Goal: Task Accomplishment & Management: Use online tool/utility

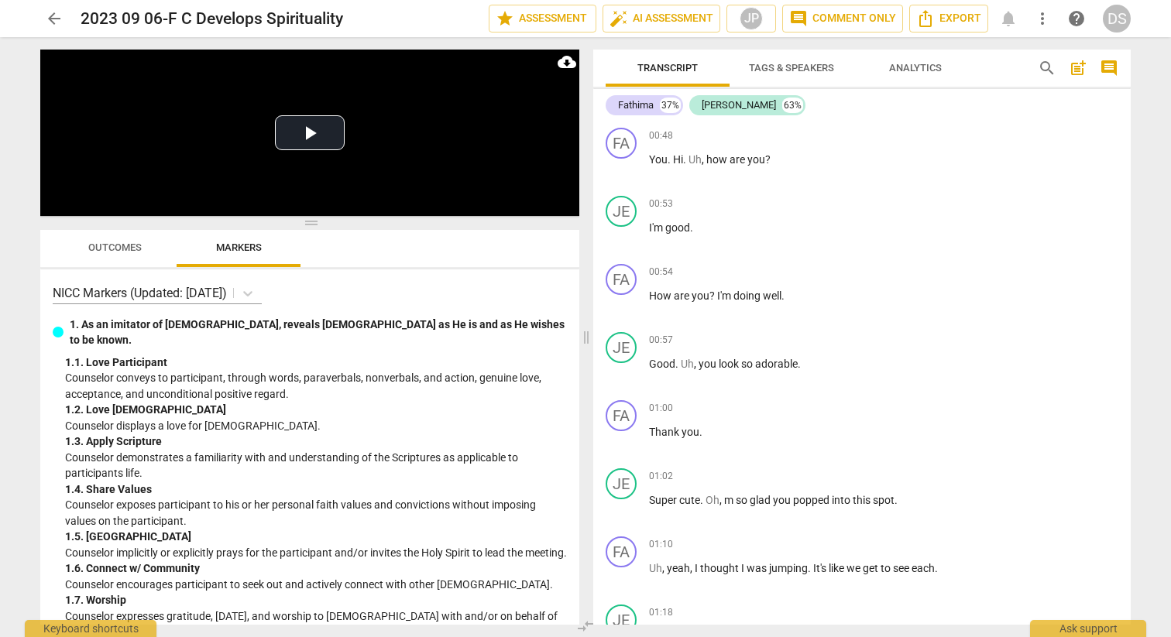
click at [53, 19] on span "arrow_back" at bounding box center [54, 18] width 19 height 19
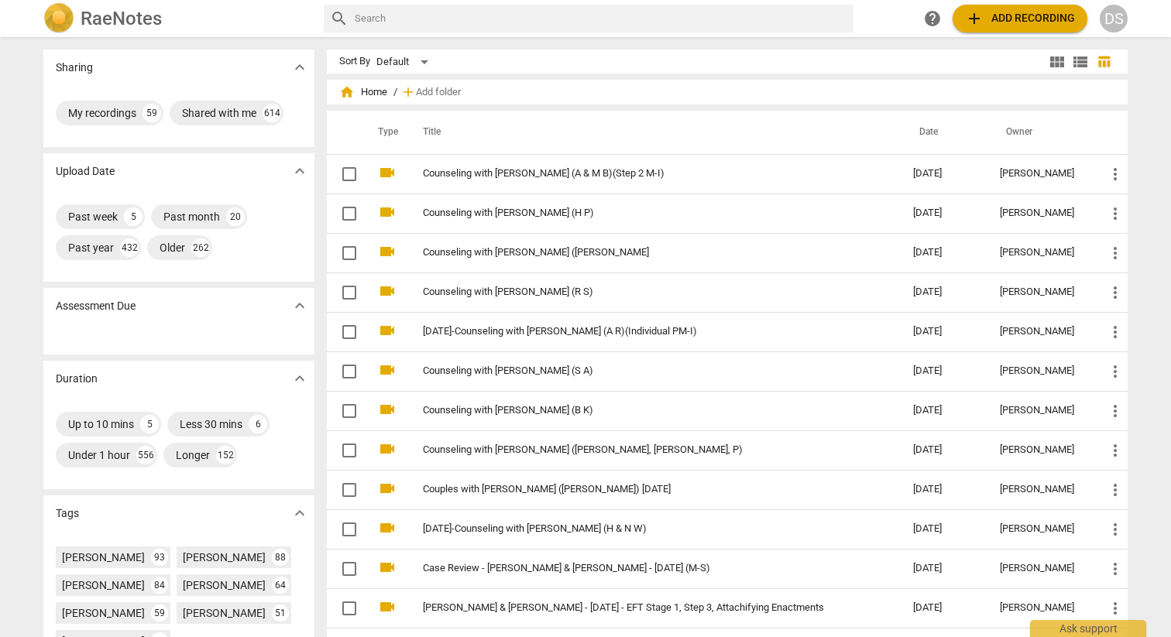
click at [1038, 22] on span "add Add recording" at bounding box center [1020, 18] width 110 height 19
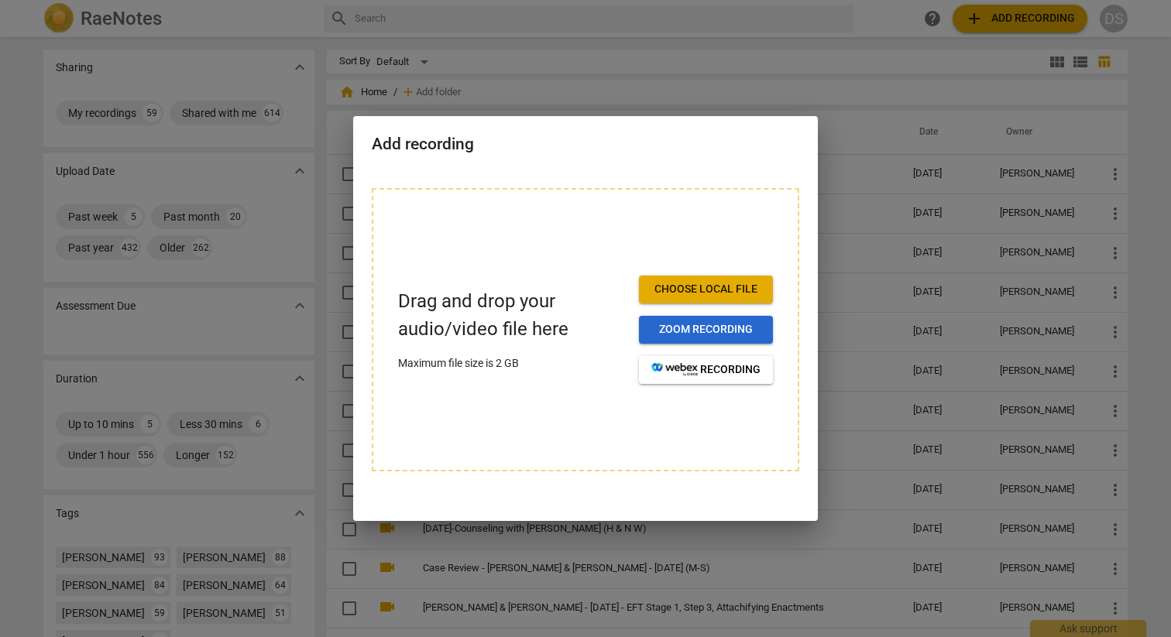
click at [698, 331] on span "Zoom recording" at bounding box center [705, 329] width 109 height 15
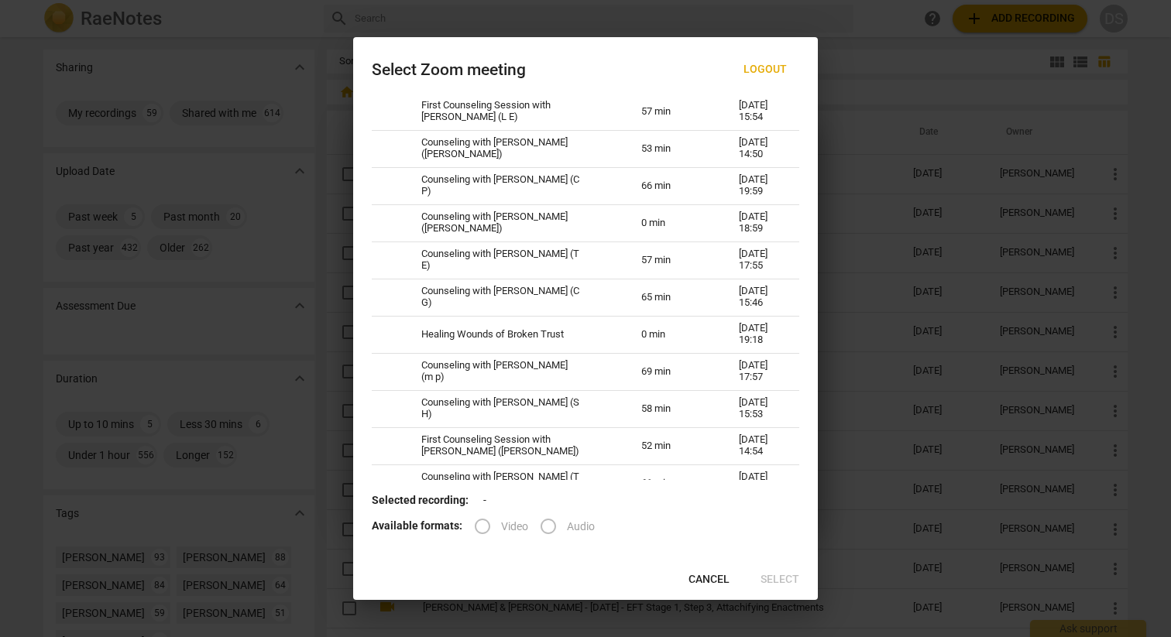
scroll to position [828, 0]
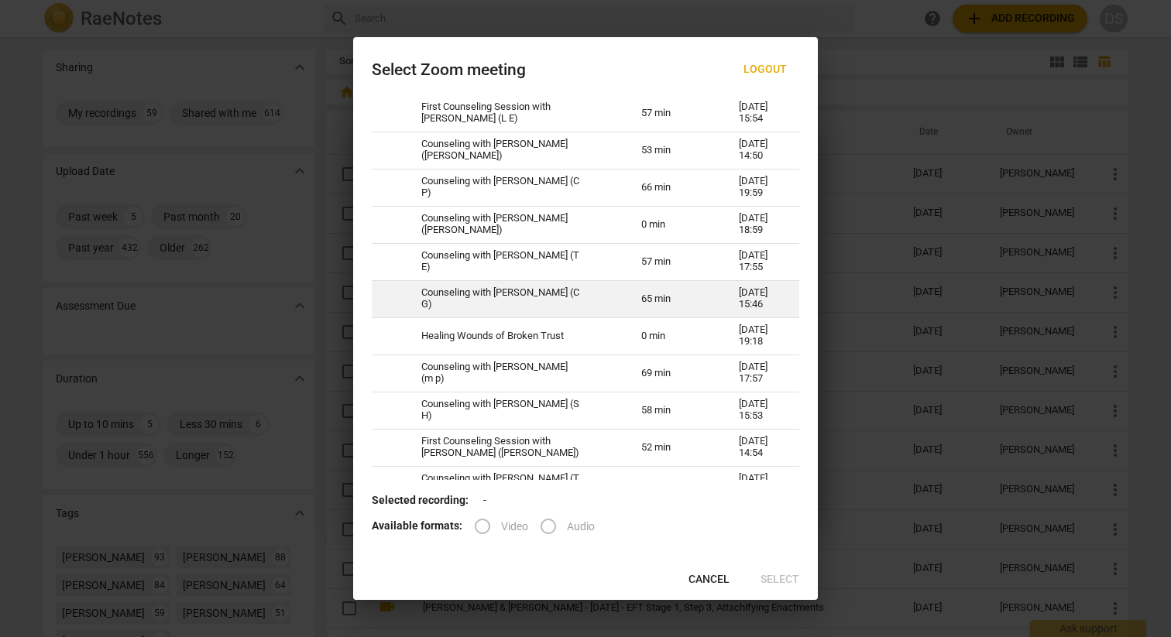
click at [531, 302] on td "Counseling with Danielle Schaefer (C G)" at bounding box center [513, 298] width 220 height 37
radio input "true"
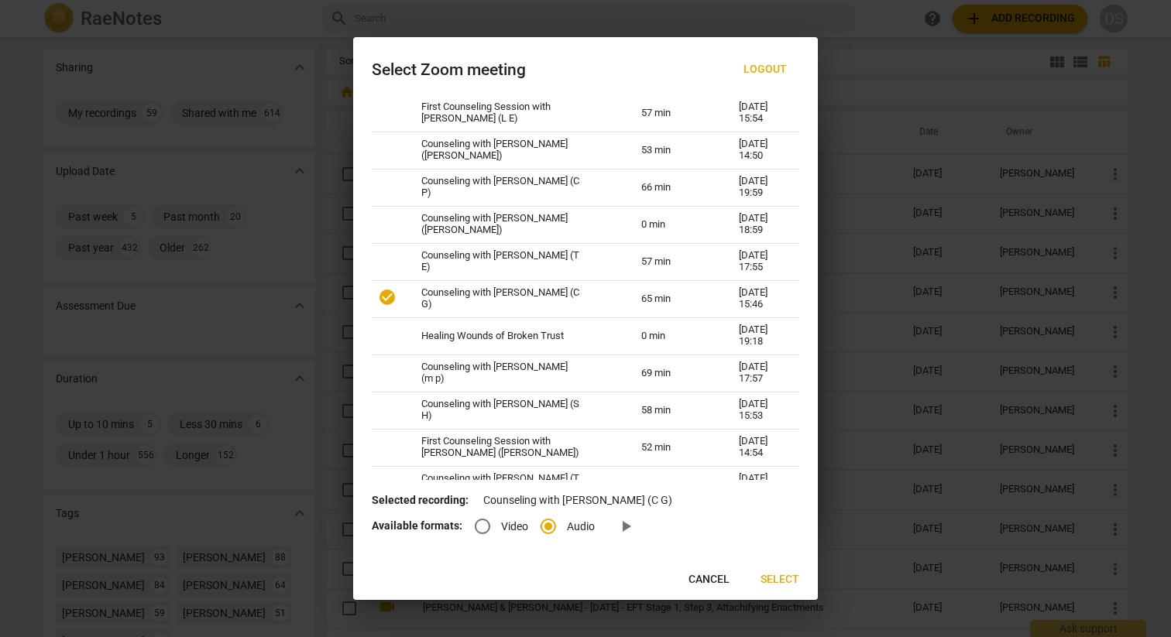
click at [482, 529] on input "Video" at bounding box center [482, 526] width 37 height 37
radio input "true"
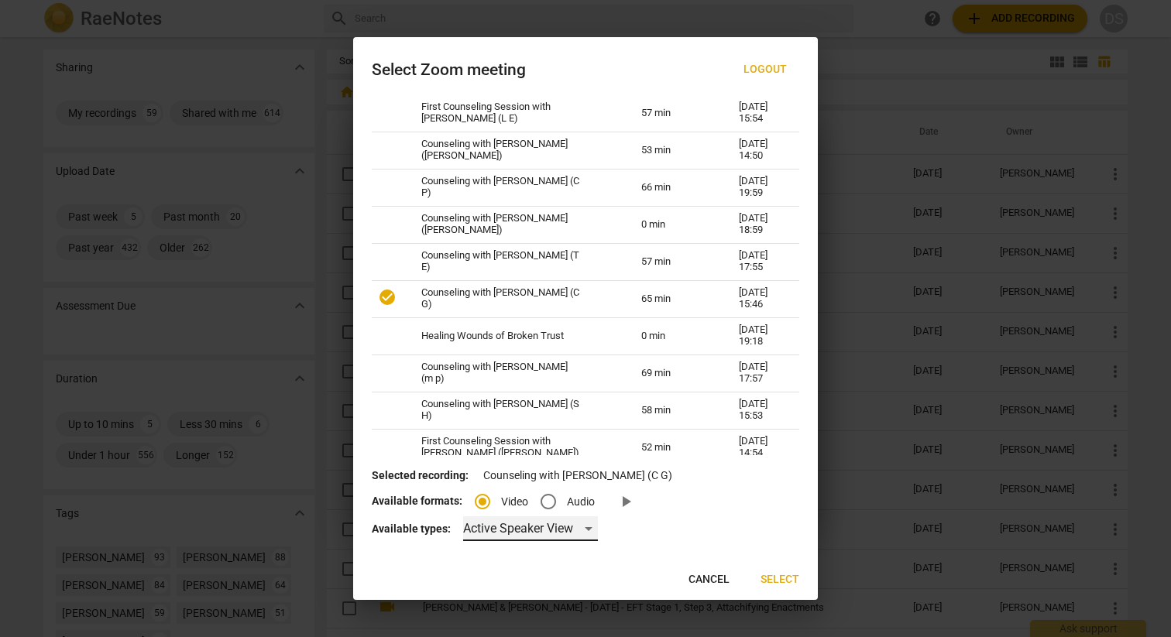
click at [595, 530] on div "Active Speaker View" at bounding box center [530, 528] width 135 height 25
click at [578, 569] on li "Gallery View" at bounding box center [529, 565] width 136 height 37
click at [794, 573] on span "Select" at bounding box center [779, 579] width 39 height 15
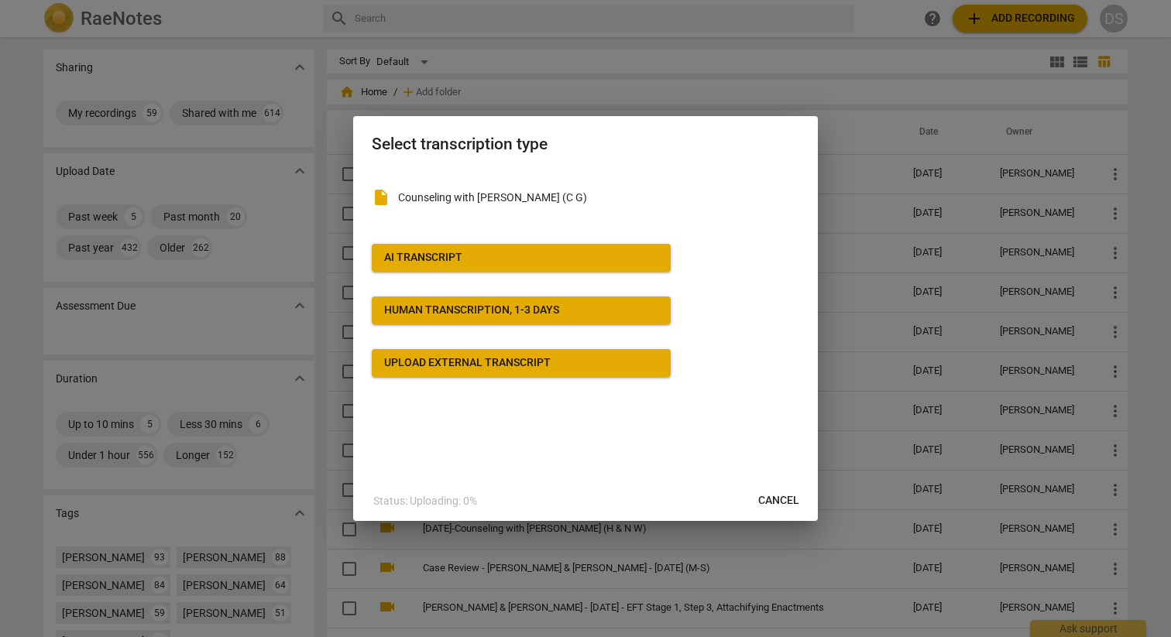
click at [613, 253] on span "AI Transcript" at bounding box center [521, 257] width 274 height 15
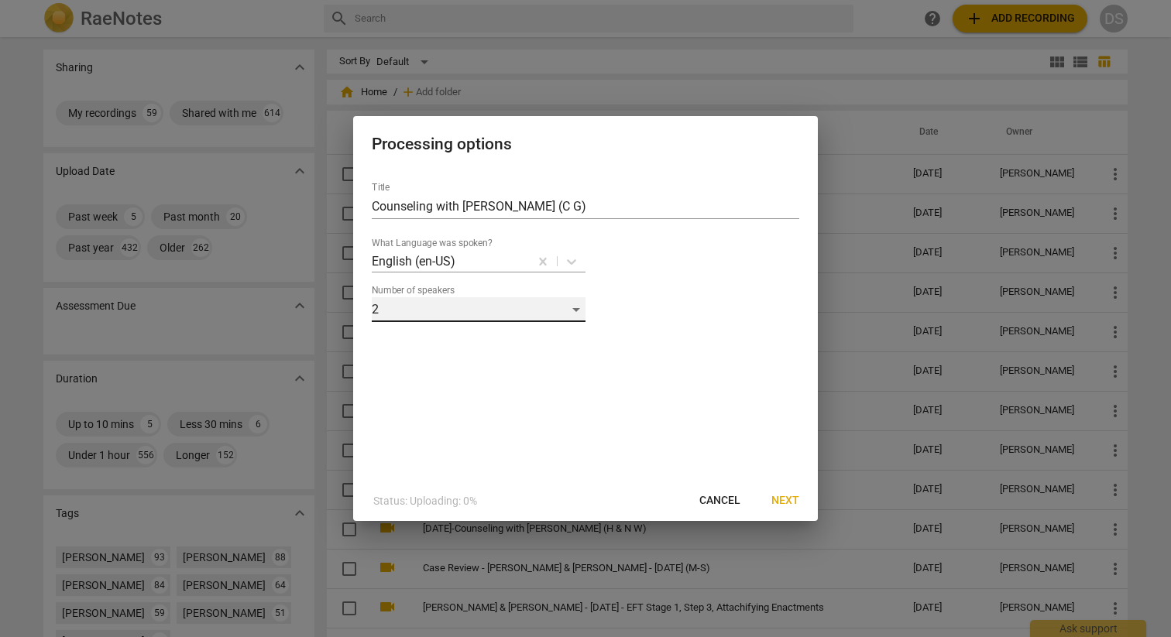
click at [574, 309] on div "2" at bounding box center [479, 309] width 214 height 25
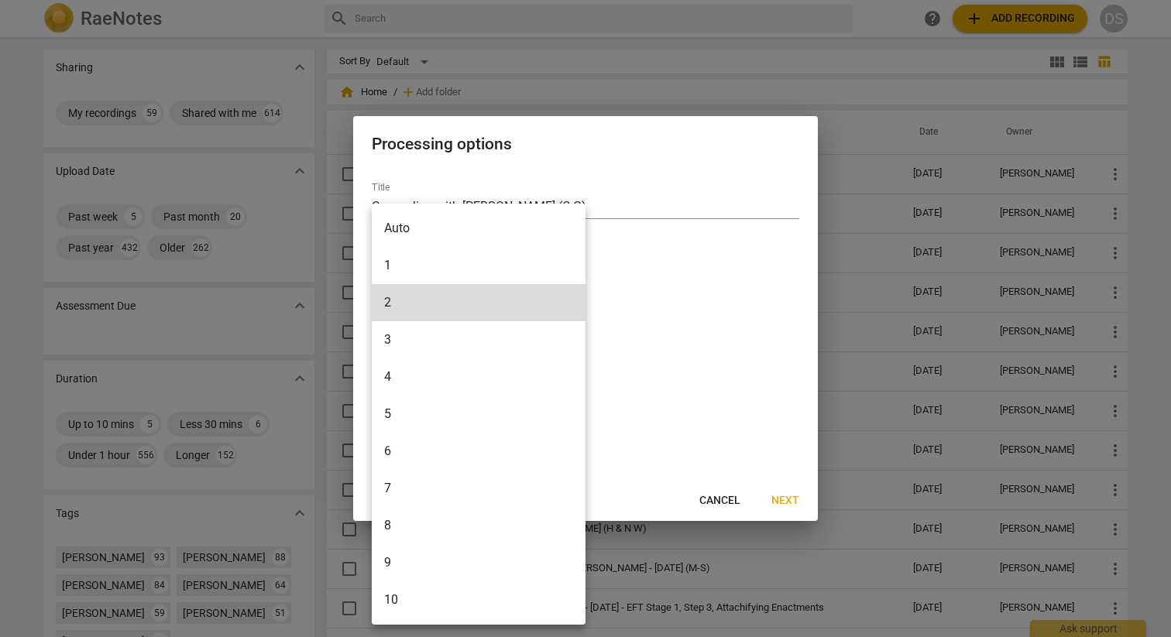
click at [539, 351] on li "3" at bounding box center [479, 339] width 214 height 37
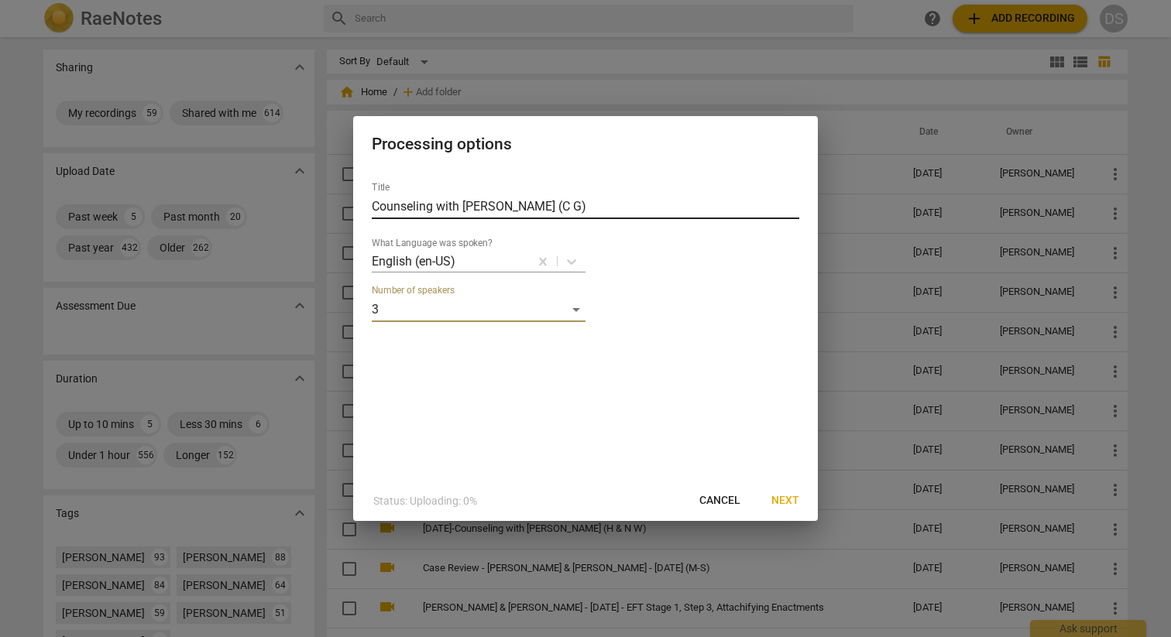
click at [574, 194] on input "Counseling with Danielle Schaefer (C G)" at bounding box center [585, 206] width 427 height 25
type input "D"
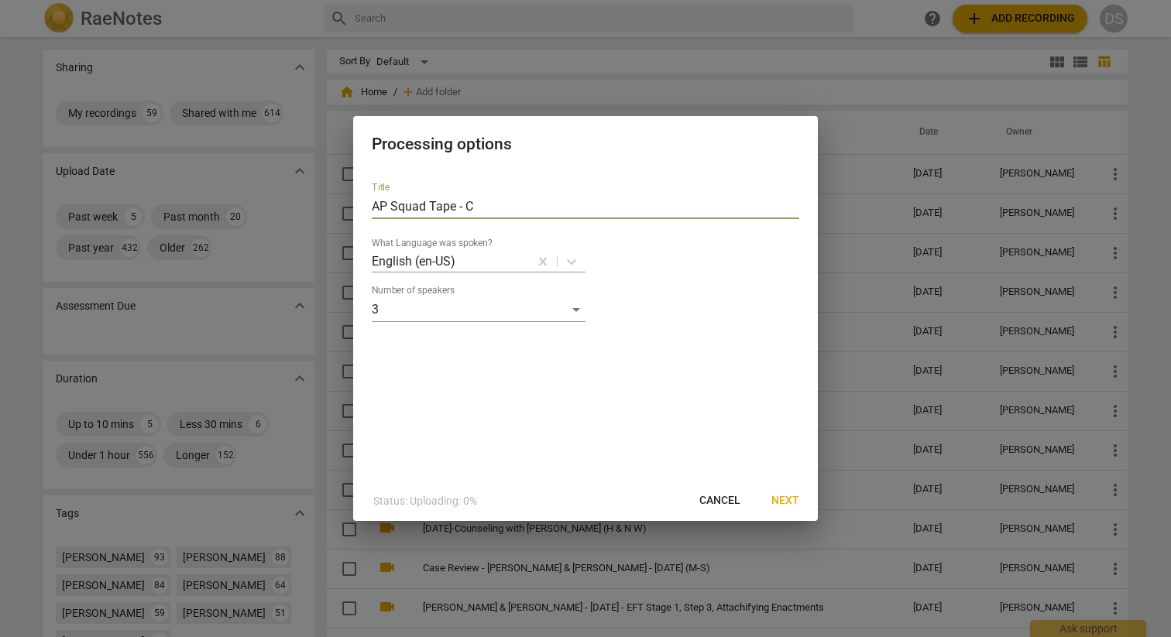
type input "AP Squad Tape - CG"
click at [793, 500] on span "Next" at bounding box center [785, 500] width 28 height 15
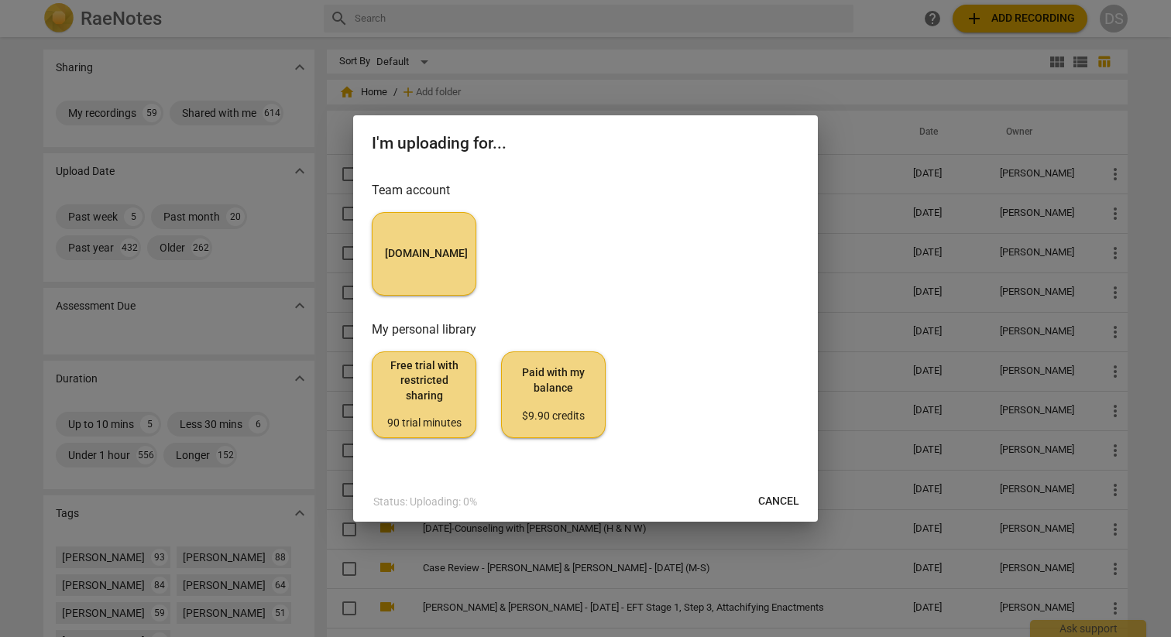
click at [427, 259] on span "MyCounselor.Online" at bounding box center [424, 253] width 78 height 15
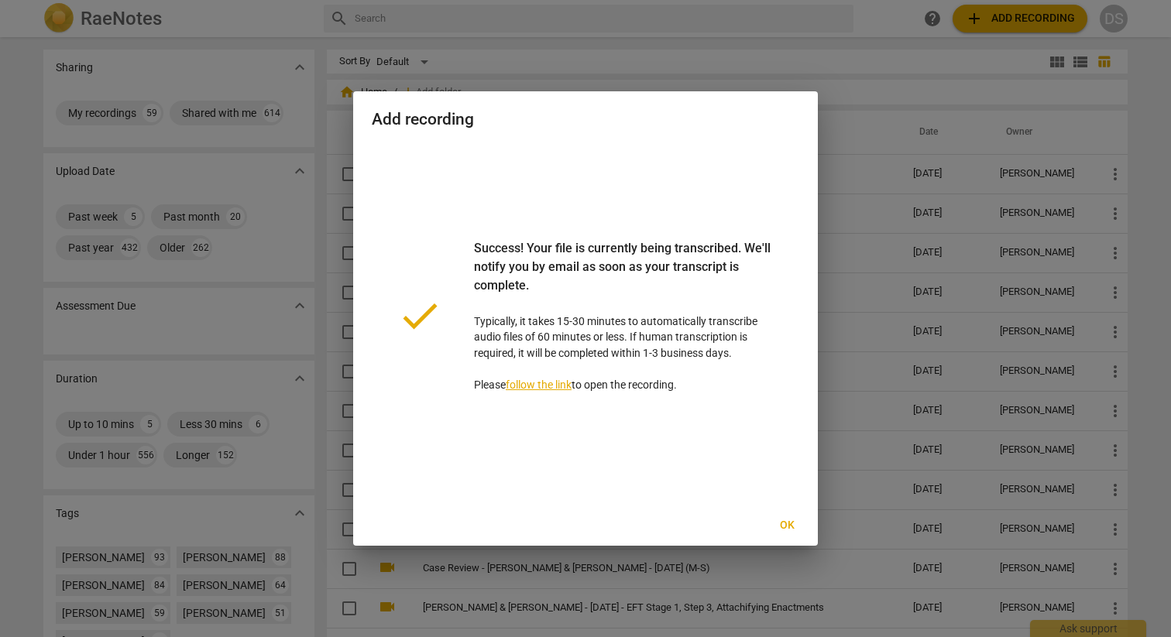
click at [794, 525] on span "Ok" at bounding box center [786, 525] width 25 height 15
